Goal: Information Seeking & Learning: Find contact information

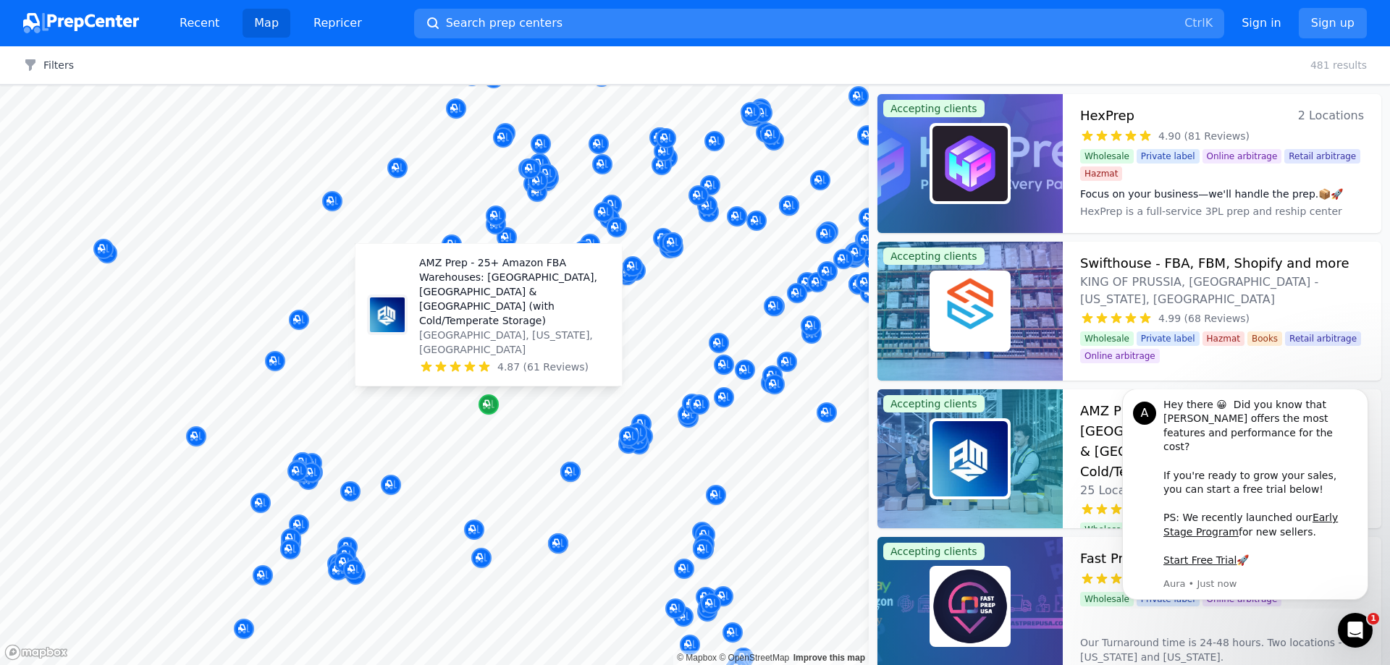
click at [486, 406] on icon "Map marker" at bounding box center [486, 403] width 7 height 7
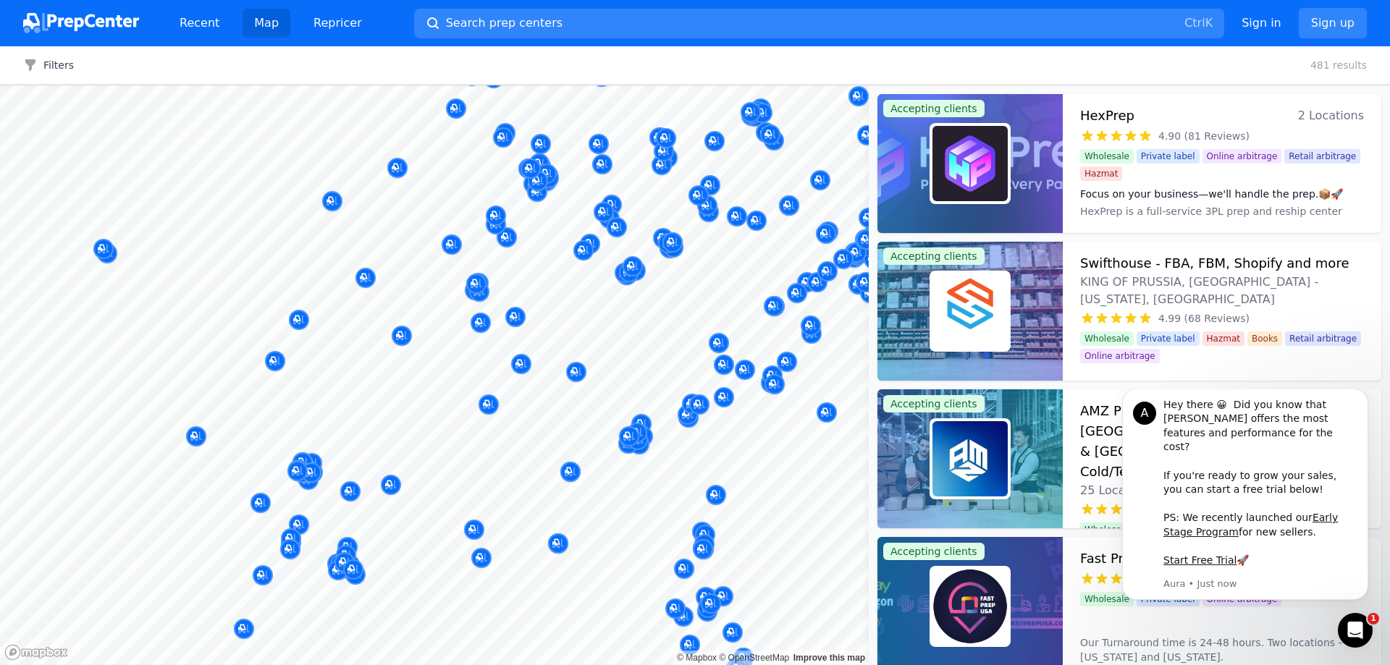
click at [486, 402] on div "My Fufillment Team LLC [GEOGRAPHIC_DATA], [GEOGRAPHIC_DATA], [GEOGRAPHIC_DATA] …" at bounding box center [528, 348] width 278 height 113
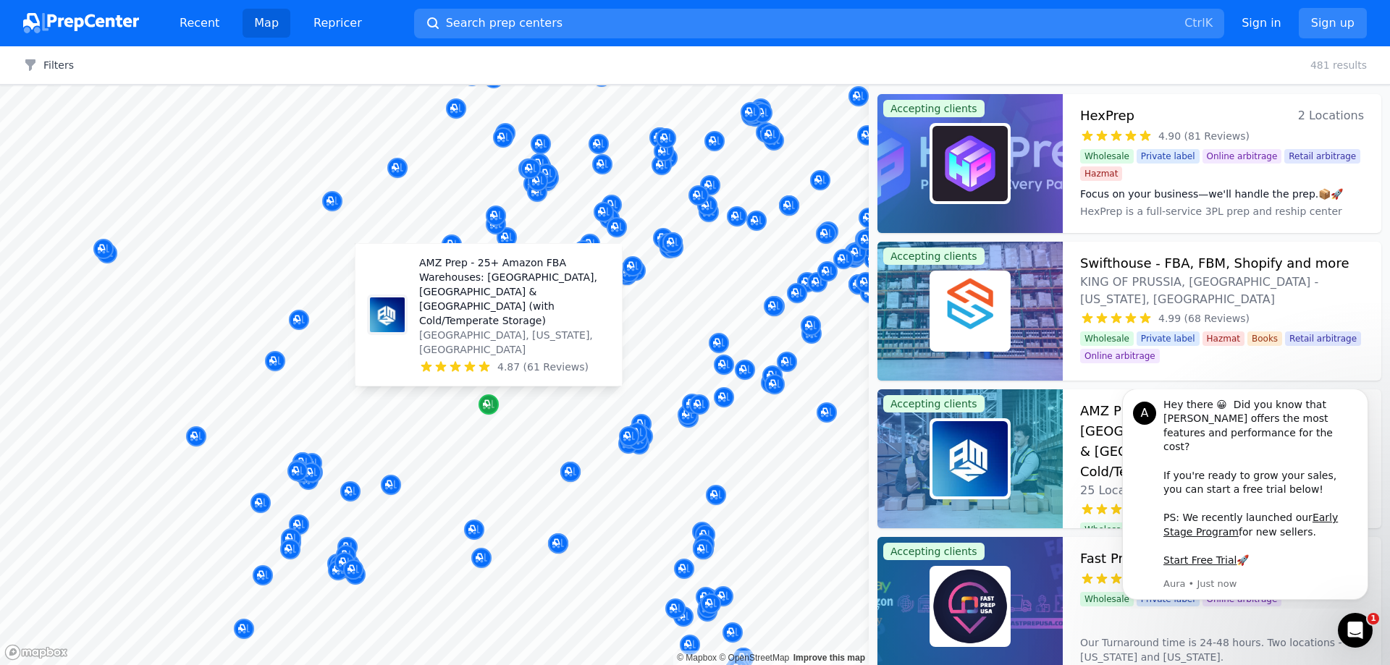
click at [486, 408] on icon "Map marker" at bounding box center [489, 405] width 12 height 14
click at [492, 405] on icon "Map marker" at bounding box center [489, 404] width 12 height 9
click at [485, 407] on icon "Map marker" at bounding box center [489, 404] width 12 height 9
click at [454, 328] on p "AMZ Prep - 25+ Amazon FBA Warehouses: [GEOGRAPHIC_DATA], [GEOGRAPHIC_DATA] & [G…" at bounding box center [514, 292] width 191 height 72
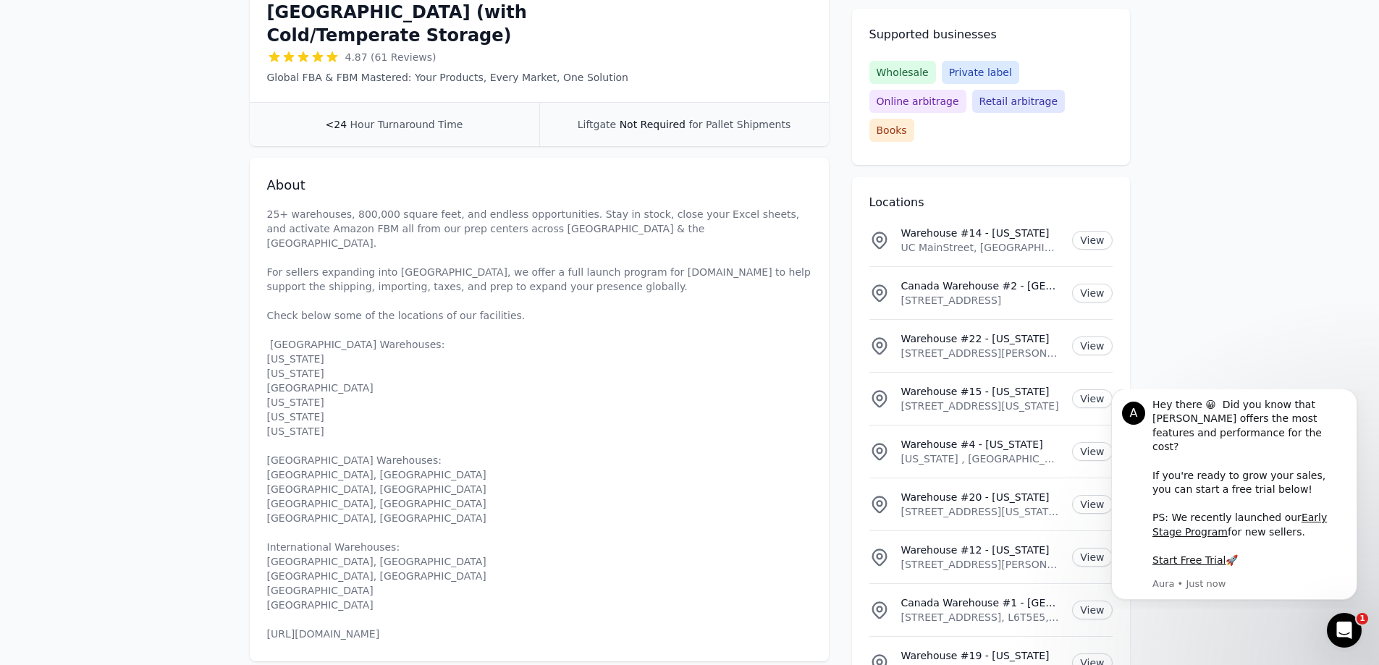
scroll to position [434, 0]
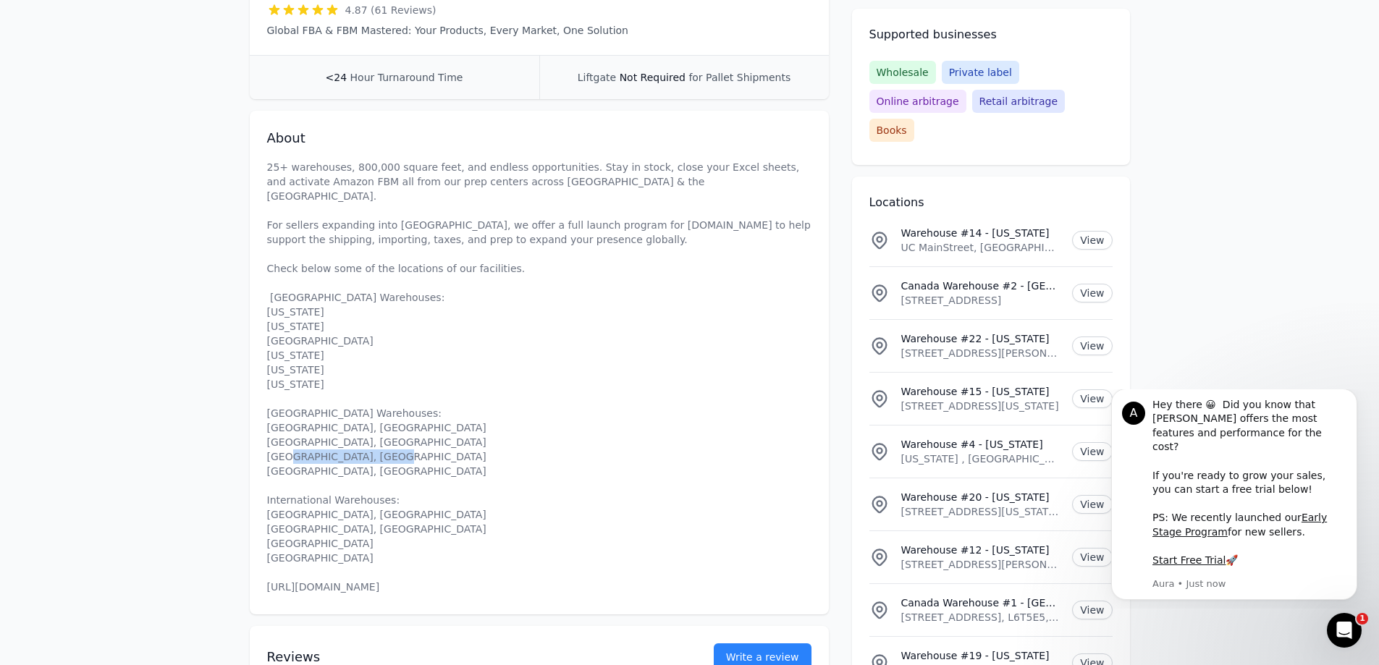
drag, startPoint x: 279, startPoint y: 502, endPoint x: 248, endPoint y: 508, distance: 31.8
copy p "[URL][DOMAIN_NAME]"
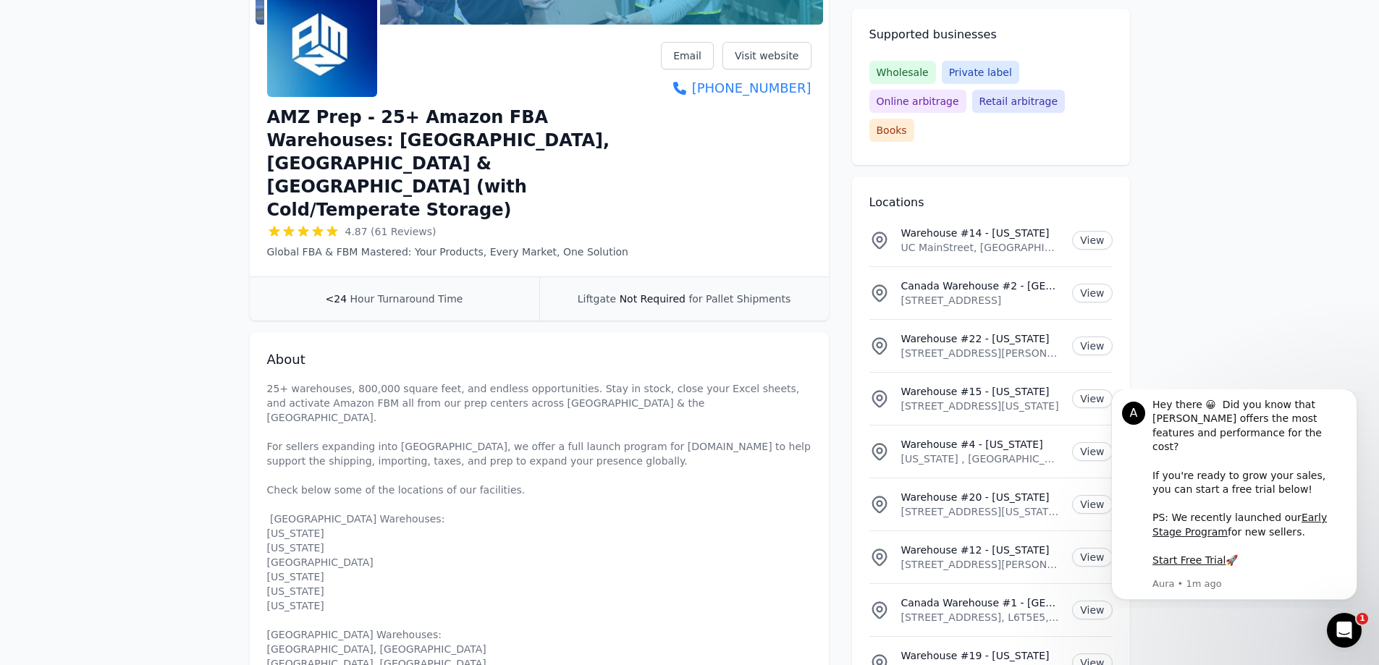
scroll to position [0, 0]
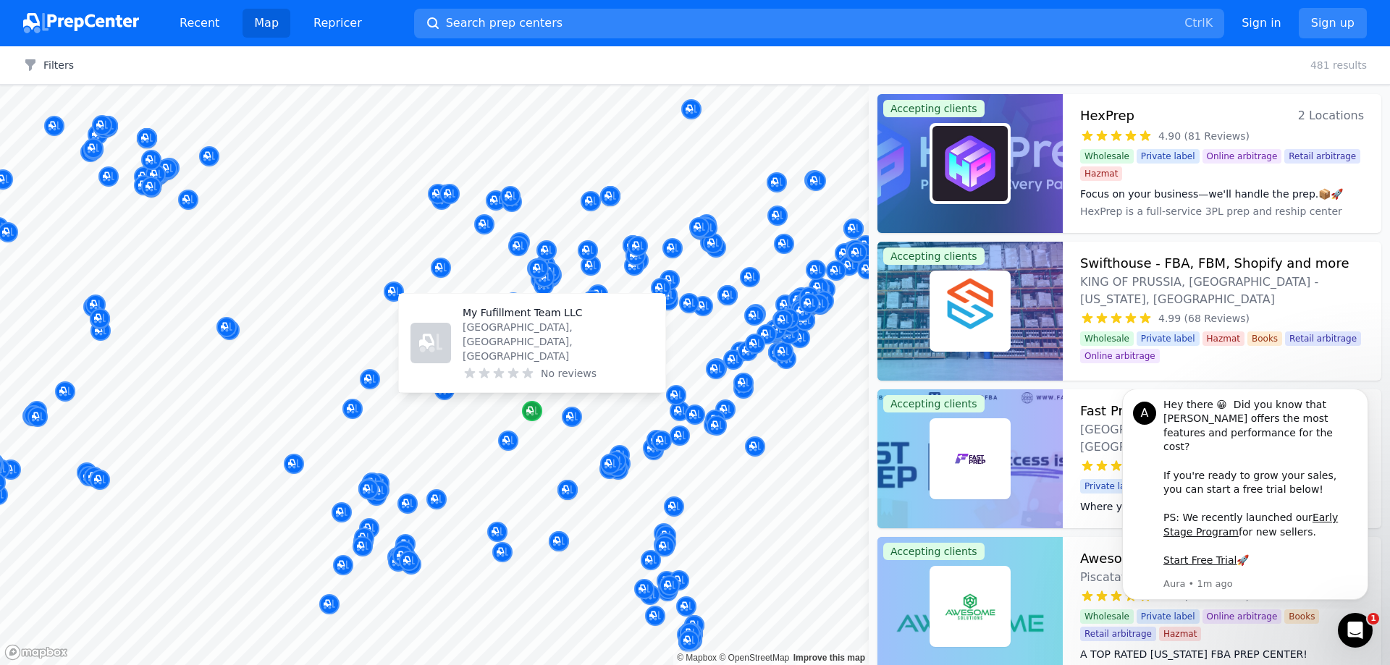
click at [536, 412] on icon "Map marker" at bounding box center [532, 411] width 12 height 9
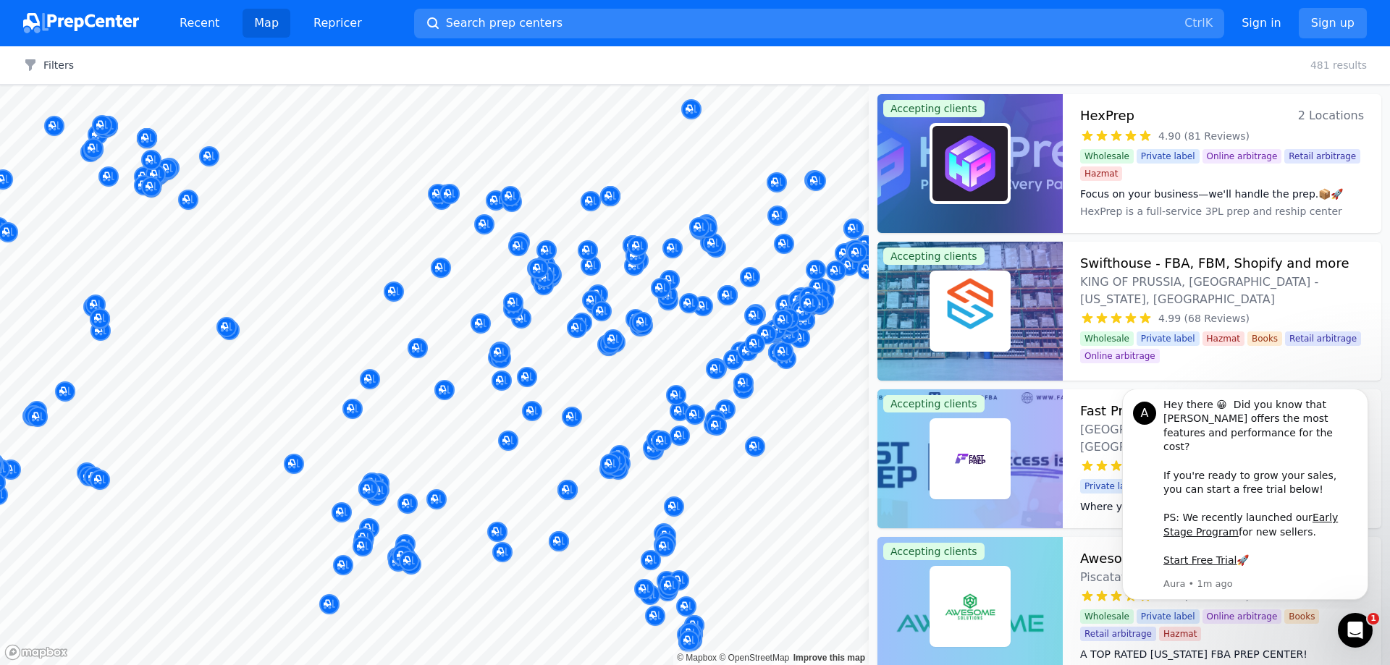
click at [494, 348] on div at bounding box center [587, 351] width 278 height 12
click at [525, 347] on div at bounding box center [587, 351] width 278 height 12
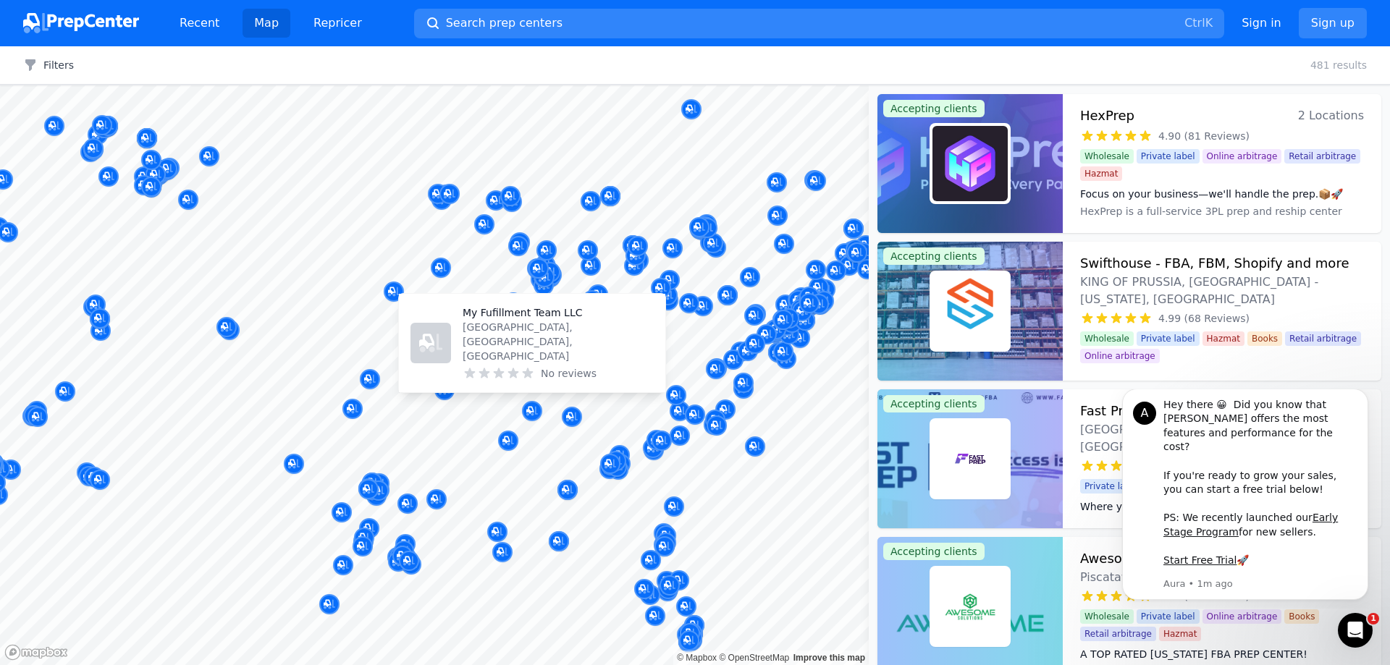
click at [518, 328] on div "My Fufillment Team LLC [GEOGRAPHIC_DATA], [GEOGRAPHIC_DATA], [GEOGRAPHIC_DATA] …" at bounding box center [532, 343] width 266 height 98
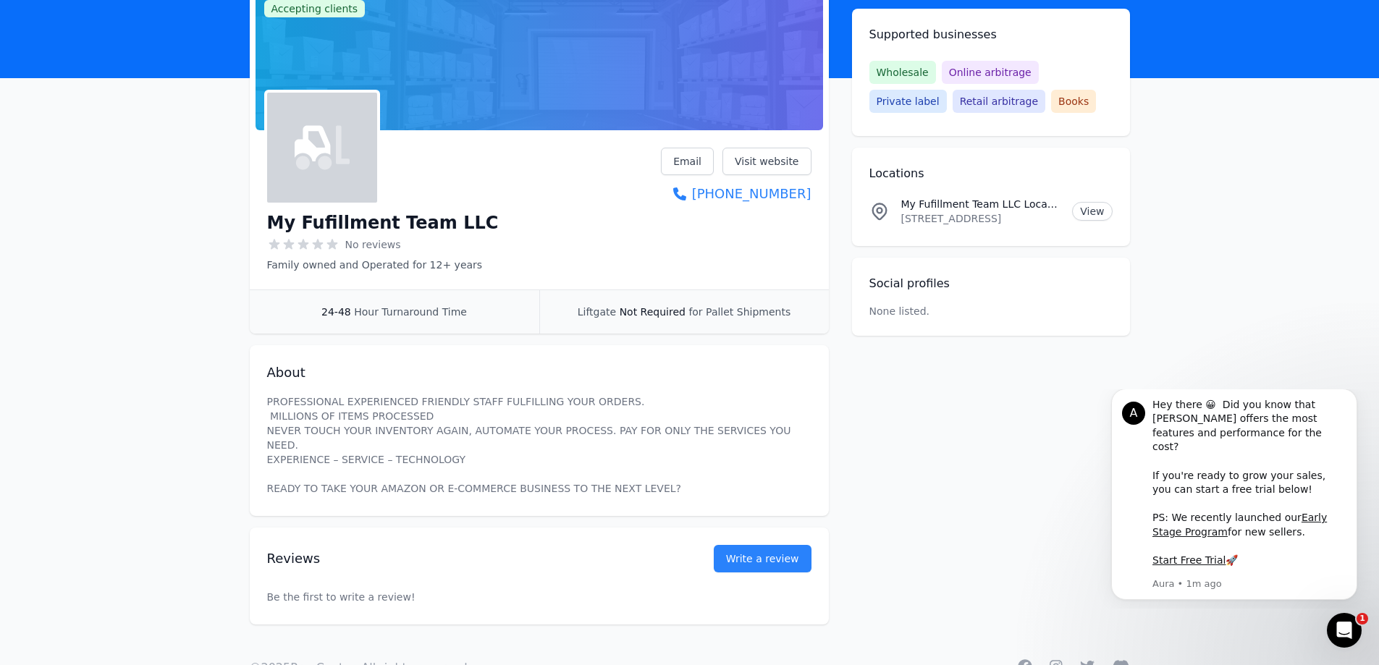
scroll to position [139, 0]
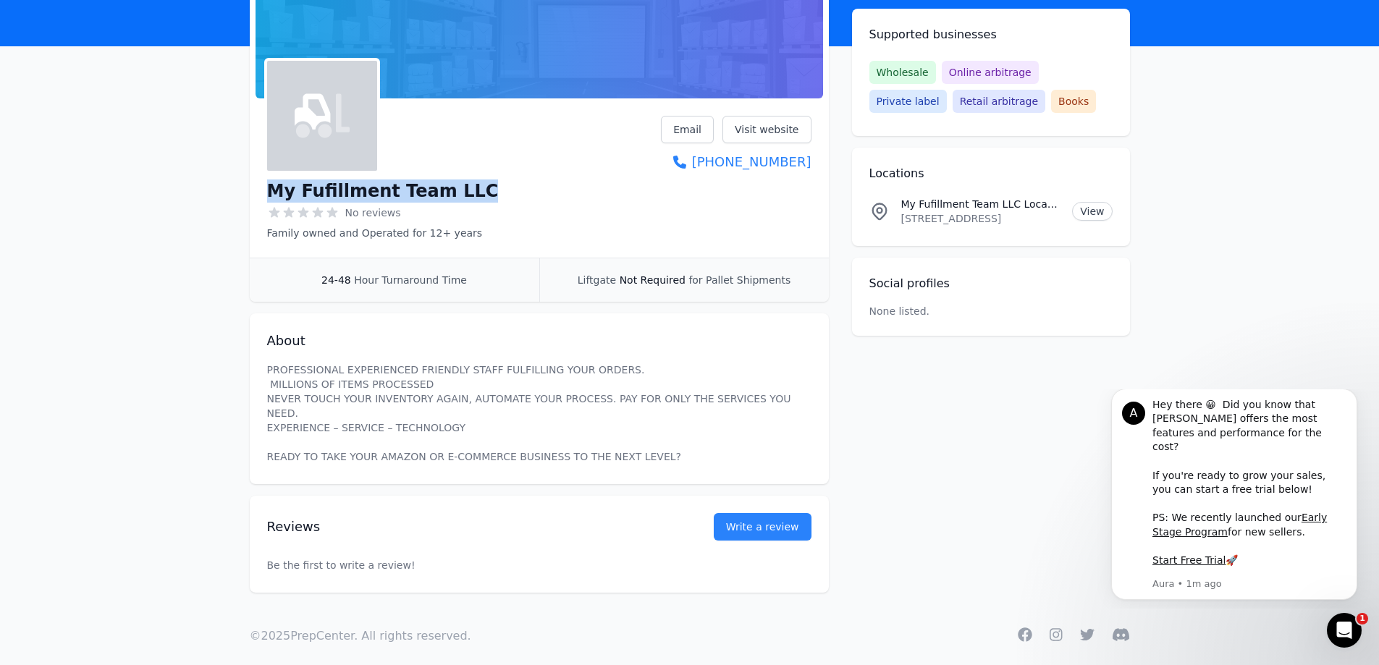
drag, startPoint x: 269, startPoint y: 193, endPoint x: 469, endPoint y: 200, distance: 200.7
click at [469, 200] on div "My Fufillment Team LLC No reviews Family owned and Operated for 12+ years Email…" at bounding box center [539, 178] width 544 height 125
copy h1 "My Fufillment Team LLC"
